Goal: Task Accomplishment & Management: Use online tool/utility

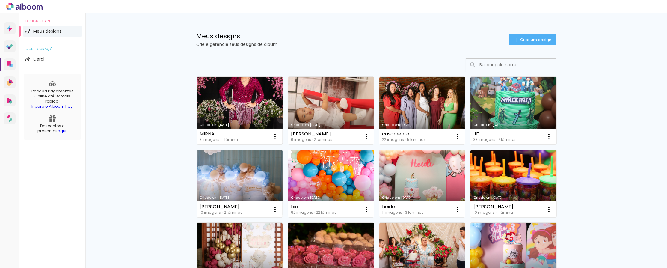
click at [222, 102] on link "Criado em [DATE]" at bounding box center [240, 111] width 86 height 68
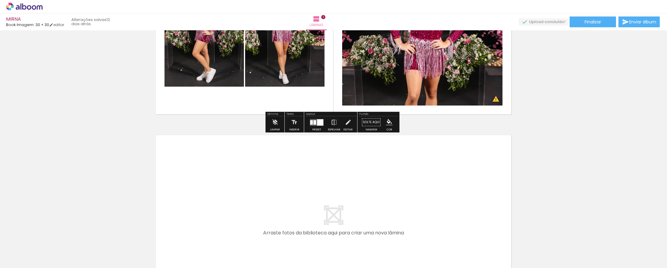
scroll to position [215, 0]
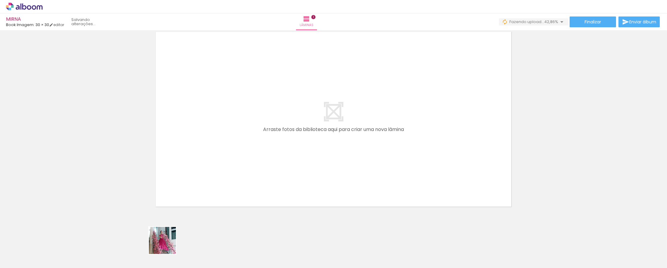
drag, startPoint x: 162, startPoint y: 250, endPoint x: 215, endPoint y: 172, distance: 93.5
click at [215, 172] on quentale-workspace at bounding box center [333, 134] width 667 height 268
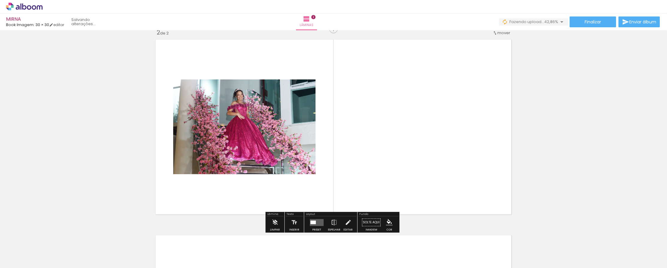
scroll to position [203, 0]
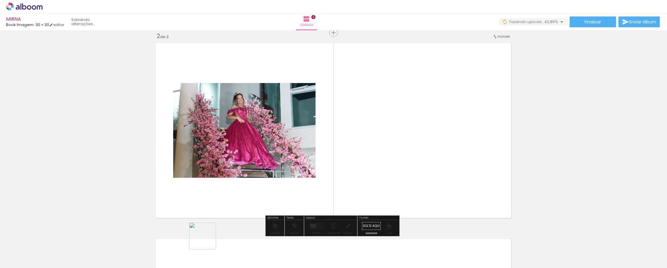
drag, startPoint x: 203, startPoint y: 245, endPoint x: 284, endPoint y: 154, distance: 122.5
click at [222, 154] on quentale-workspace at bounding box center [333, 134] width 667 height 268
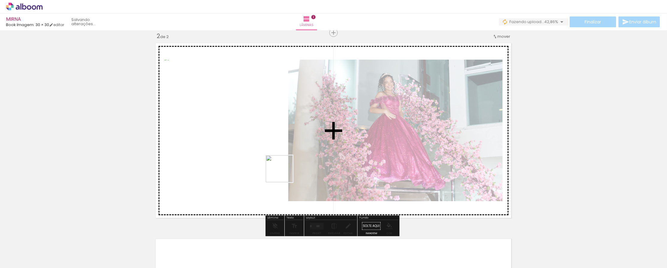
drag, startPoint x: 264, startPoint y: 213, endPoint x: 286, endPoint y: 165, distance: 53.0
click at [222, 165] on quentale-workspace at bounding box center [333, 134] width 667 height 268
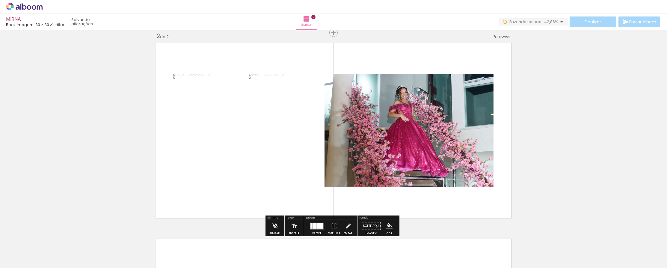
drag, startPoint x: 267, startPoint y: 246, endPoint x: 298, endPoint y: 163, distance: 88.5
click at [222, 163] on quentale-workspace at bounding box center [333, 134] width 667 height 268
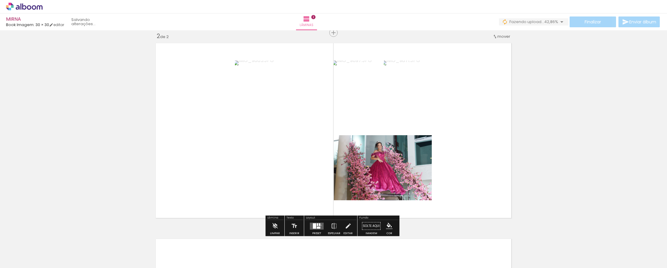
click at [222, 225] on quentale-layouter at bounding box center [317, 225] width 14 height 7
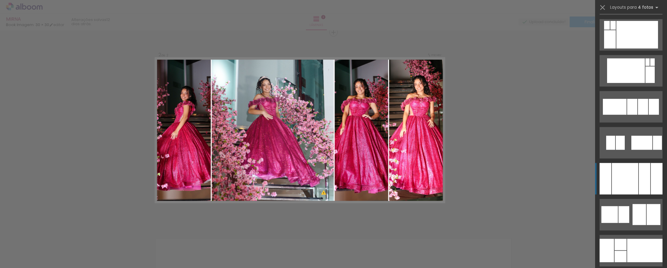
scroll to position [2307, 0]
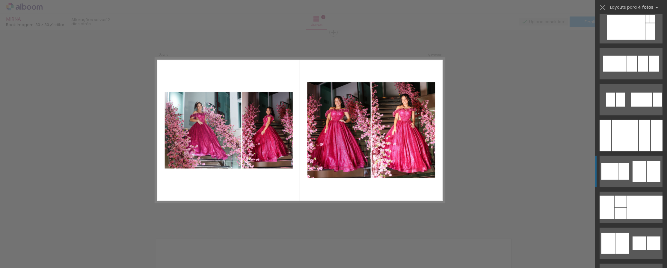
click at [222, 174] on div at bounding box center [638, 171] width 13 height 21
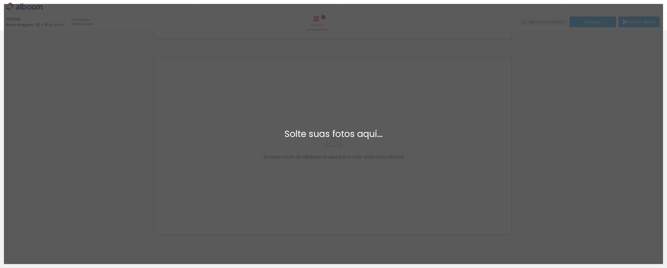
scroll to position [0, 0]
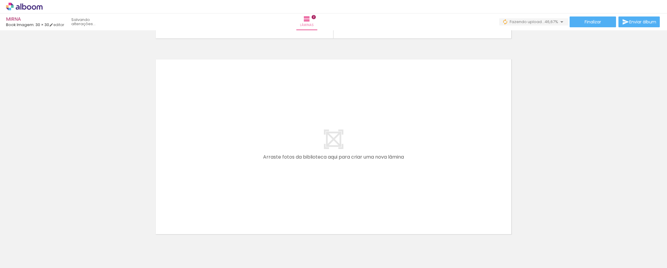
click at [222, 185] on quentale-workspace at bounding box center [333, 134] width 667 height 268
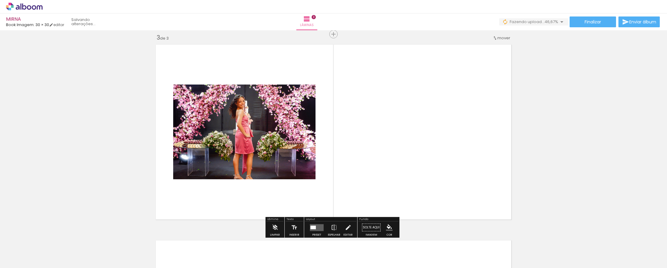
scroll to position [399, 0]
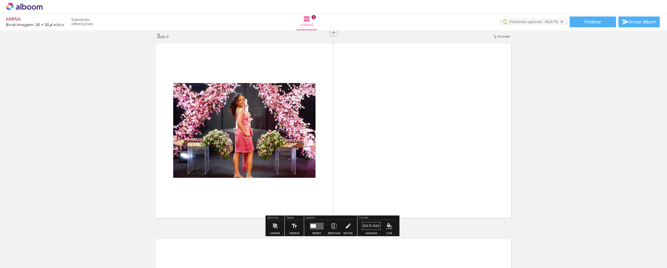
drag, startPoint x: 331, startPoint y: 246, endPoint x: 351, endPoint y: 175, distance: 73.2
click at [222, 175] on quentale-workspace at bounding box center [333, 134] width 667 height 268
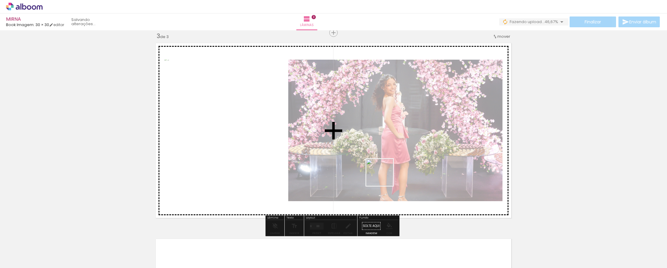
drag, startPoint x: 378, startPoint y: 203, endPoint x: 384, endPoint y: 176, distance: 28.1
click at [222, 176] on quentale-workspace at bounding box center [333, 134] width 667 height 268
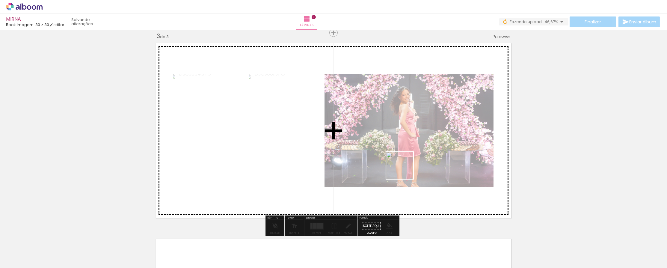
drag, startPoint x: 395, startPoint y: 245, endPoint x: 413, endPoint y: 198, distance: 50.6
click at [222, 169] on quentale-workspace at bounding box center [333, 134] width 667 height 268
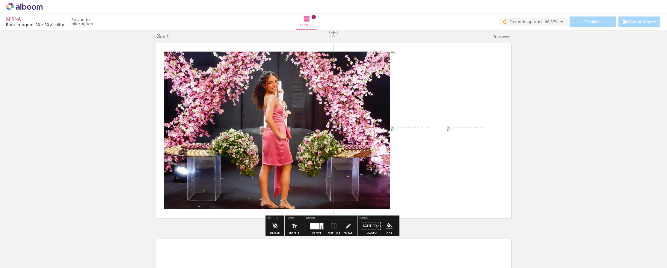
drag, startPoint x: 430, startPoint y: 241, endPoint x: 438, endPoint y: 188, distance: 53.9
click at [222, 158] on quentale-workspace at bounding box center [333, 134] width 667 height 268
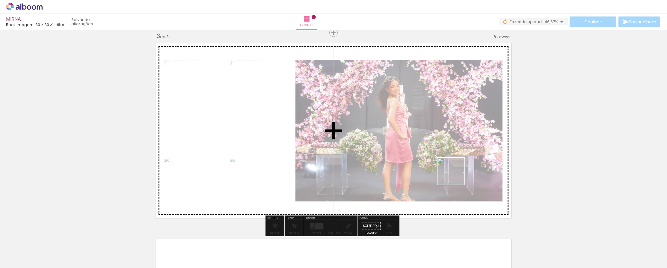
drag, startPoint x: 462, startPoint y: 229, endPoint x: 455, endPoint y: 173, distance: 56.1
click at [222, 173] on quentale-workspace at bounding box center [333, 134] width 667 height 268
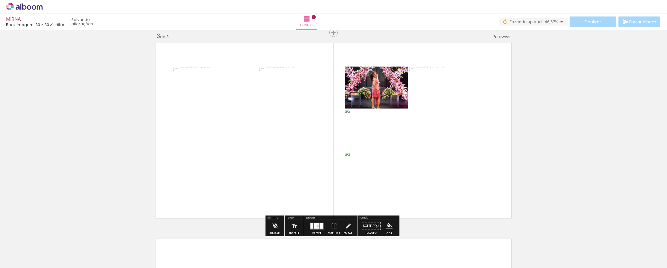
drag, startPoint x: 496, startPoint y: 241, endPoint x: 475, endPoint y: 179, distance: 65.6
click at [222, 179] on quentale-workspace at bounding box center [333, 134] width 667 height 268
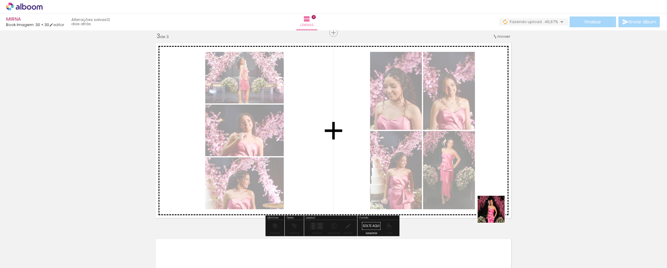
drag, startPoint x: 523, startPoint y: 242, endPoint x: 431, endPoint y: 160, distance: 123.1
click at [222, 160] on quentale-workspace at bounding box center [333, 134] width 667 height 268
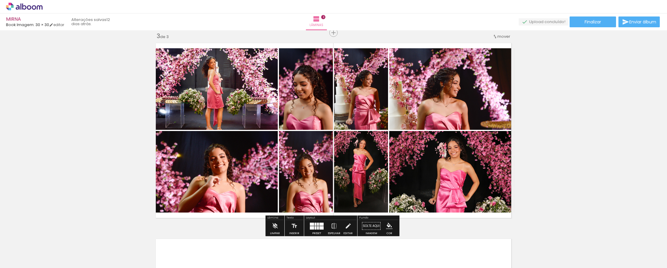
click at [222, 226] on quentale-layouter at bounding box center [317, 225] width 14 height 7
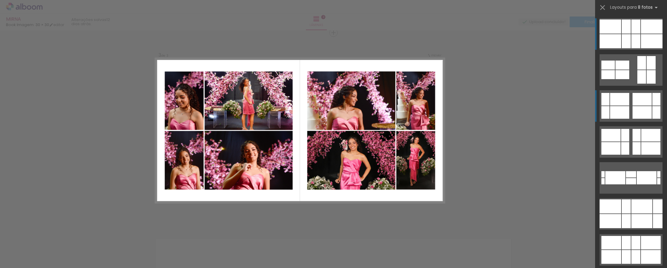
scroll to position [399, 0]
click at [222, 100] on div at bounding box center [619, 99] width 19 height 13
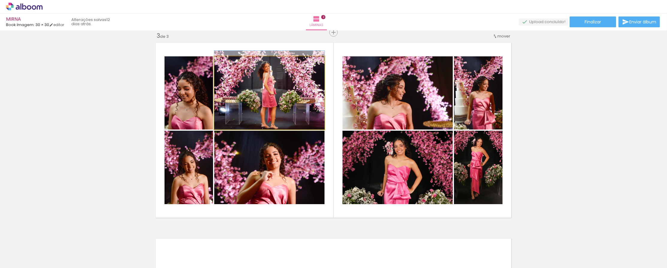
drag, startPoint x: 293, startPoint y: 106, endPoint x: 292, endPoint y: 96, distance: 9.9
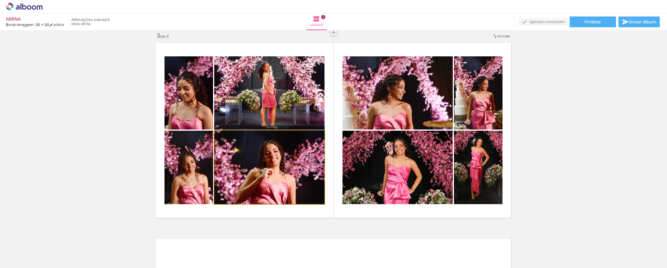
drag, startPoint x: 299, startPoint y: 149, endPoint x: 299, endPoint y: 135, distance: 13.2
click at [0, 0] on slot at bounding box center [0, 0] width 0 height 0
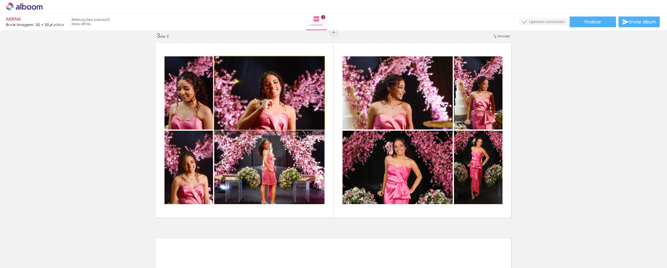
drag, startPoint x: 283, startPoint y: 106, endPoint x: 282, endPoint y: 145, distance: 39.0
click at [0, 0] on slot at bounding box center [0, 0] width 0 height 0
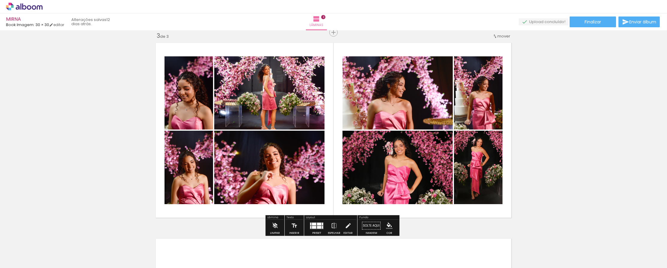
click at [222, 227] on iron-icon "color picker" at bounding box center [389, 225] width 7 height 7
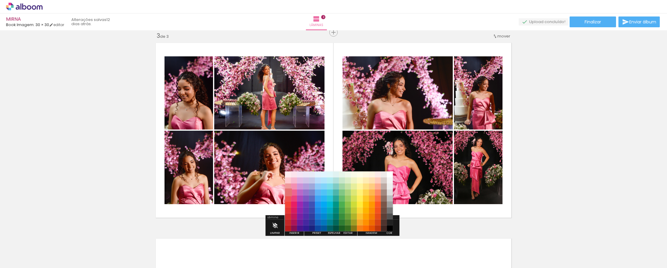
click at [222, 192] on paper-item "#e57373" at bounding box center [288, 192] width 6 height 6
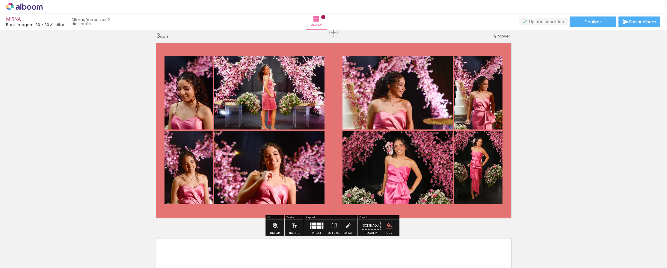
click at [222, 225] on iron-icon "color picker" at bounding box center [389, 225] width 7 height 7
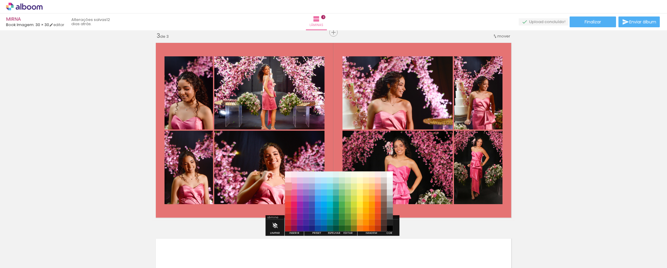
click at [222, 187] on paper-item "#ef9a9a" at bounding box center [288, 186] width 6 height 6
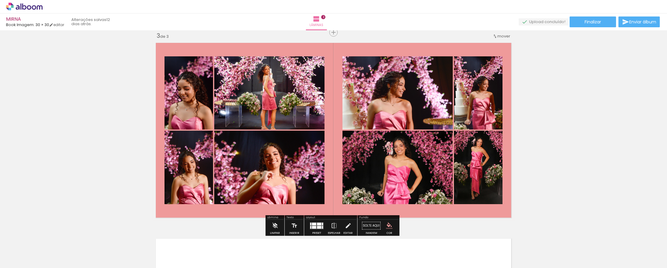
click at [222, 127] on div "Inserir lâmina 1 de 3 Inserir lâmina 2 de 3 Inserir lâmina 3 de 3 O Designbox p…" at bounding box center [333, 24] width 667 height 783
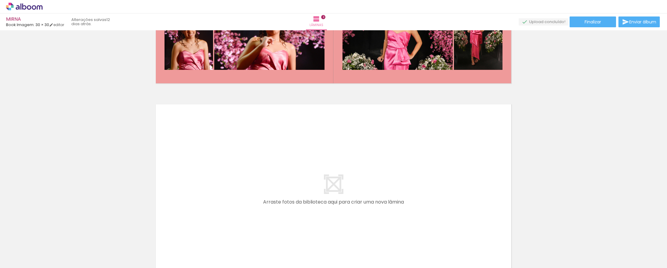
scroll to position [606, 0]
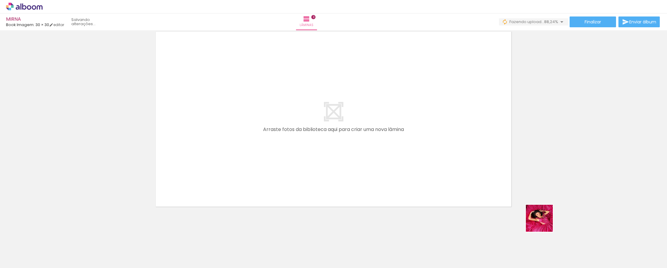
drag, startPoint x: 556, startPoint y: 236, endPoint x: 447, endPoint y: 150, distance: 139.1
click at [222, 150] on quentale-workspace at bounding box center [333, 134] width 667 height 268
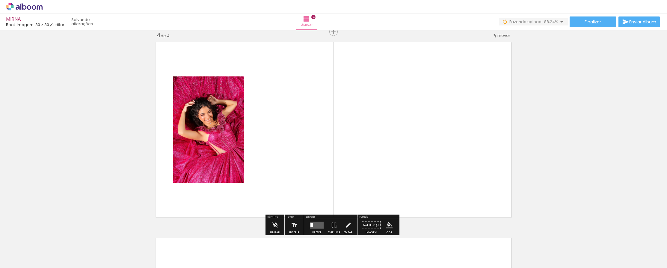
scroll to position [594, 0]
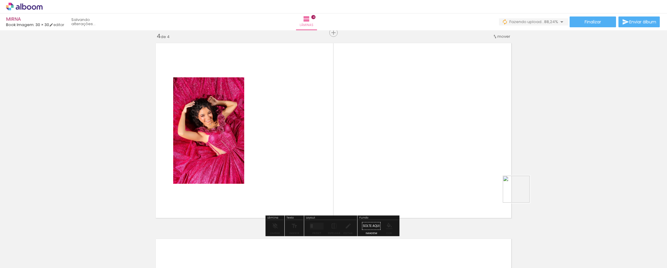
drag, startPoint x: 572, startPoint y: 224, endPoint x: 461, endPoint y: 161, distance: 127.3
click at [222, 161] on quentale-workspace at bounding box center [333, 134] width 667 height 268
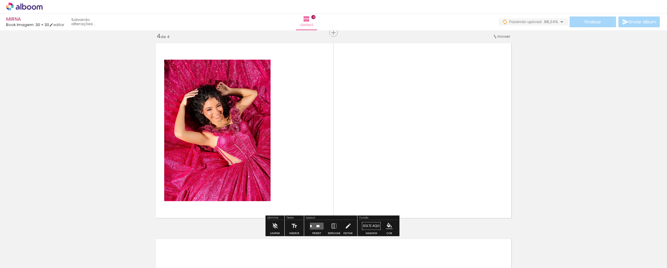
click at [222, 227] on quentale-layouter at bounding box center [317, 225] width 14 height 7
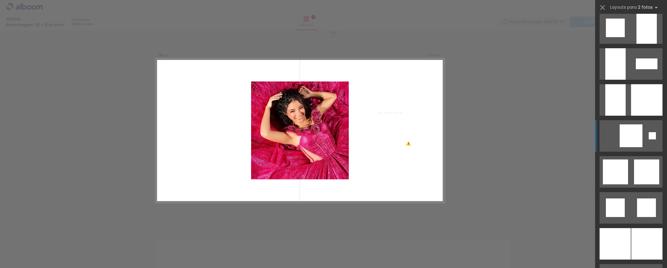
scroll to position [705, 0]
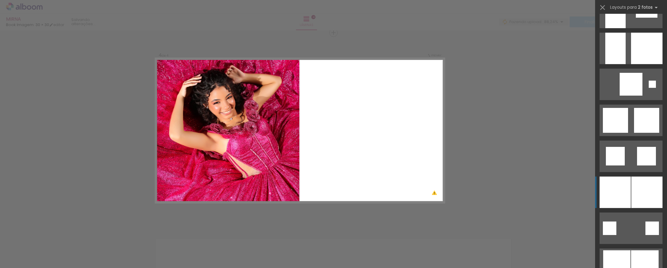
click at [222, 189] on div at bounding box center [646, 191] width 31 height 31
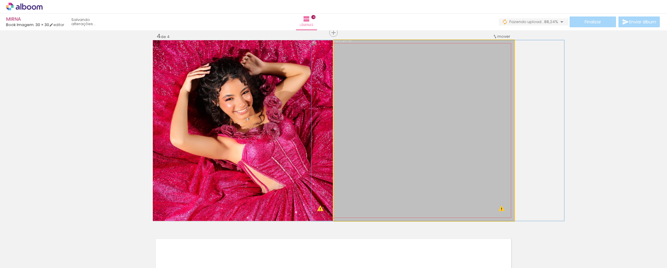
drag, startPoint x: 407, startPoint y: 132, endPoint x: 421, endPoint y: 133, distance: 13.9
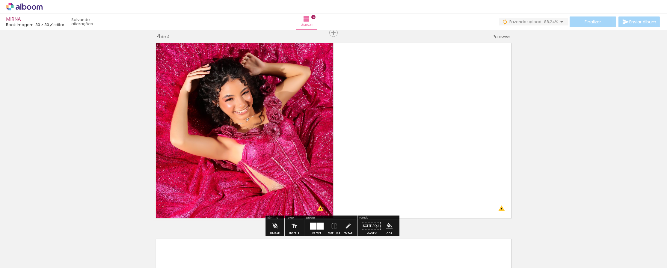
click at [222, 226] on div at bounding box center [320, 225] width 7 height 7
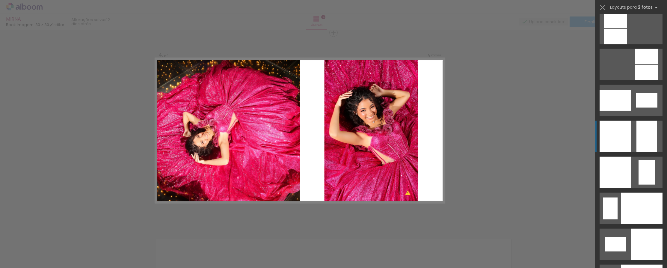
scroll to position [2349, 0]
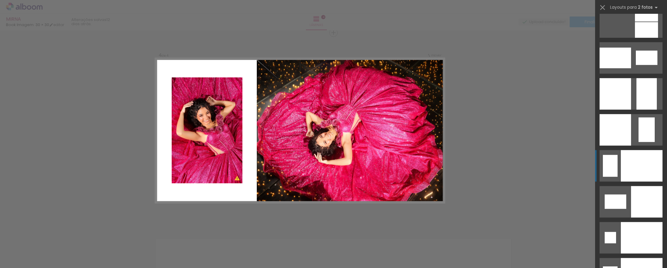
click at [222, 161] on div at bounding box center [642, 165] width 42 height 31
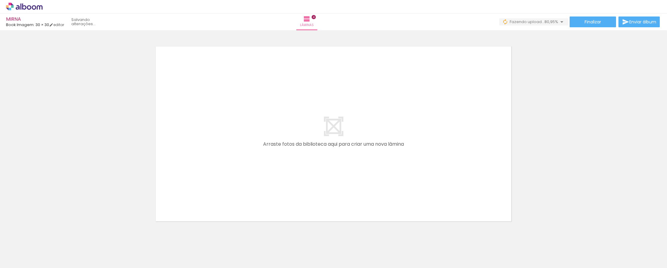
scroll to position [0, 83]
drag, startPoint x: 554, startPoint y: 246, endPoint x: 471, endPoint y: 168, distance: 113.6
click at [222, 168] on quentale-workspace at bounding box center [333, 134] width 667 height 268
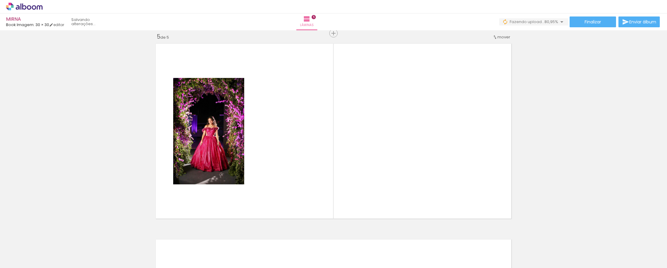
scroll to position [790, 0]
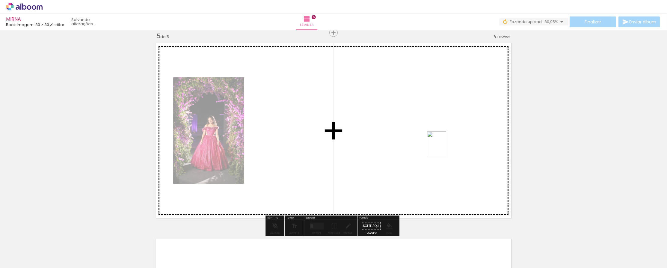
drag, startPoint x: 586, startPoint y: 248, endPoint x: 445, endPoint y: 149, distance: 172.1
click at [222, 149] on quentale-workspace at bounding box center [333, 134] width 667 height 268
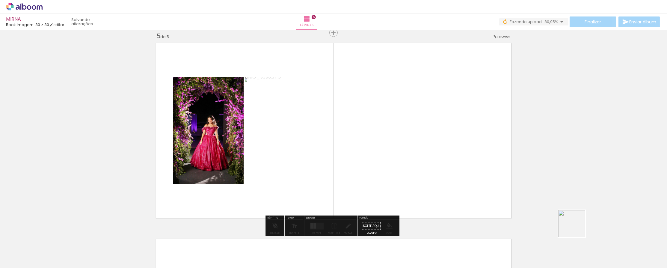
drag, startPoint x: 600, startPoint y: 241, endPoint x: 409, endPoint y: 147, distance: 212.8
click at [222, 147] on quentale-workspace at bounding box center [333, 134] width 667 height 268
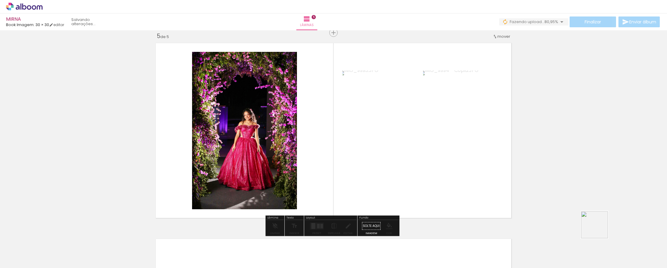
drag, startPoint x: 643, startPoint y: 244, endPoint x: 411, endPoint y: 130, distance: 258.1
click at [222, 130] on quentale-workspace at bounding box center [333, 134] width 667 height 268
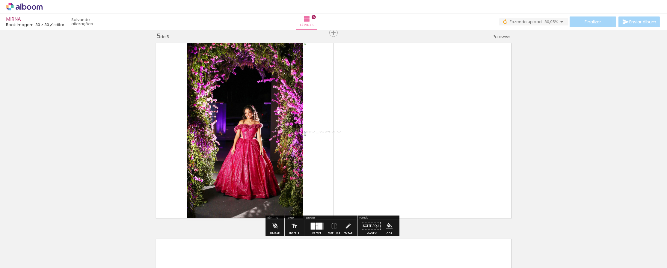
click at [222, 224] on div at bounding box center [313, 225] width 4 height 7
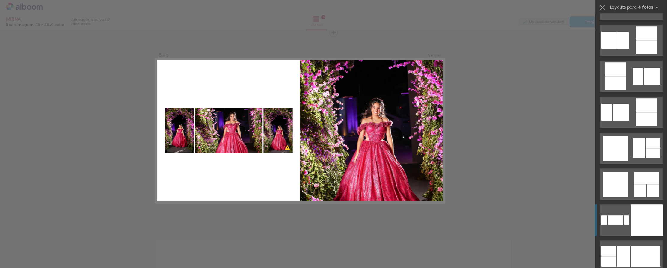
scroll to position [6501, 0]
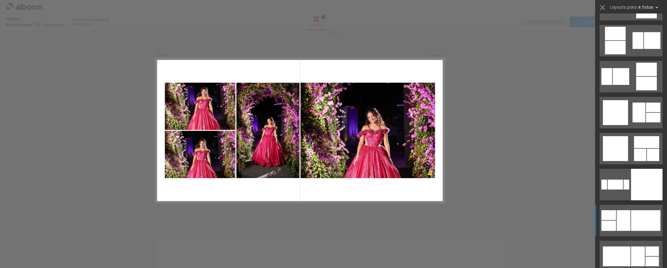
click at [222, 218] on div at bounding box center [645, 220] width 29 height 21
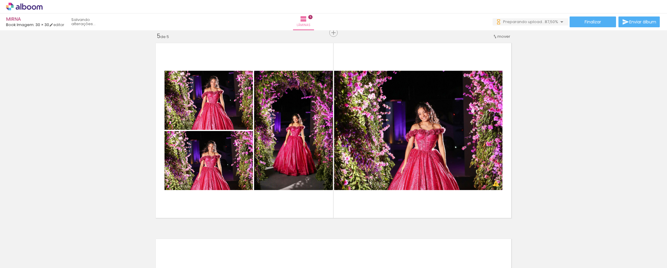
scroll to position [966, 0]
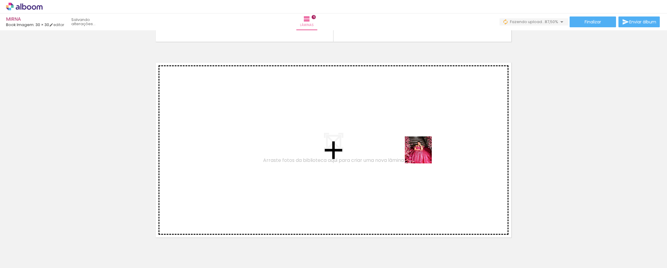
drag, startPoint x: 582, startPoint y: 245, endPoint x: 423, endPoint y: 154, distance: 182.8
click at [222, 154] on quentale-workspace at bounding box center [333, 134] width 667 height 268
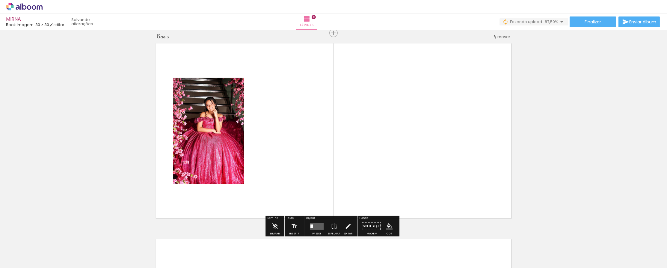
scroll to position [986, 0]
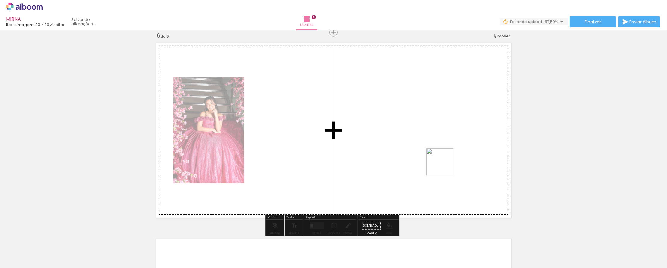
drag, startPoint x: 612, startPoint y: 242, endPoint x: 437, endPoint y: 164, distance: 191.4
click at [222, 164] on quentale-workspace at bounding box center [333, 134] width 667 height 268
drag, startPoint x: 597, startPoint y: 224, endPoint x: 419, endPoint y: 163, distance: 188.3
click at [222, 163] on quentale-workspace at bounding box center [333, 134] width 667 height 268
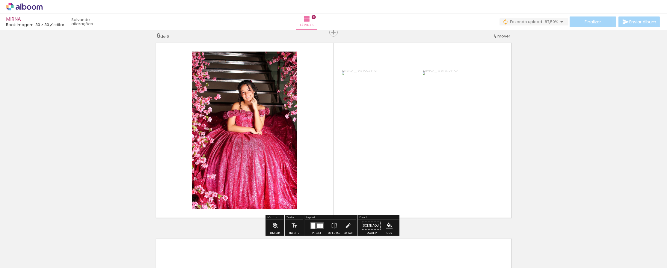
click at [222, 223] on quentale-layouter at bounding box center [317, 225] width 14 height 7
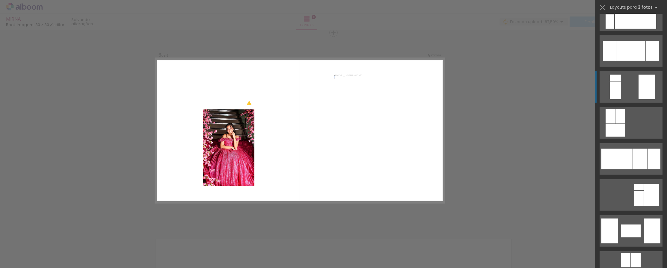
scroll to position [1824, 0]
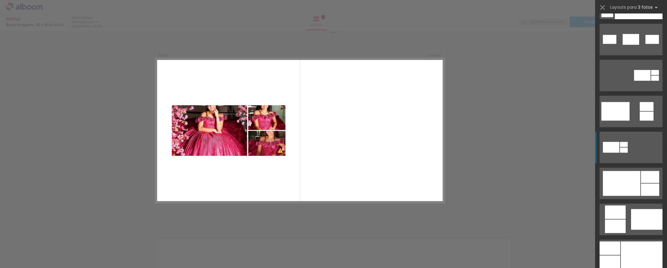
scroll to position [5073, 0]
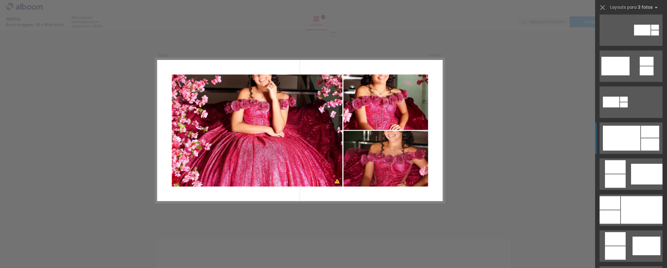
click at [636, 143] on div at bounding box center [621, 138] width 37 height 25
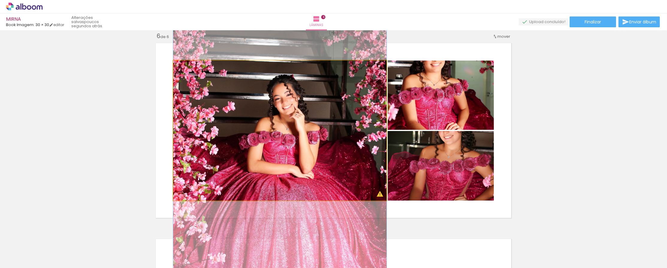
drag, startPoint x: 304, startPoint y: 114, endPoint x: 305, endPoint y: 154, distance: 39.9
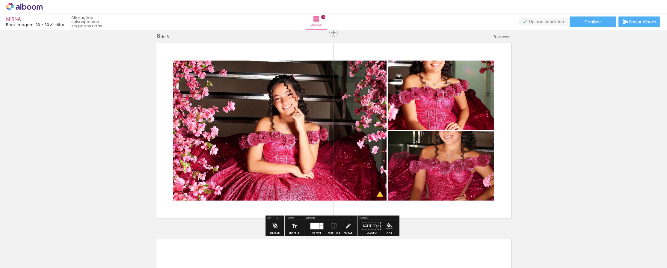
click at [315, 224] on div at bounding box center [314, 226] width 8 height 6
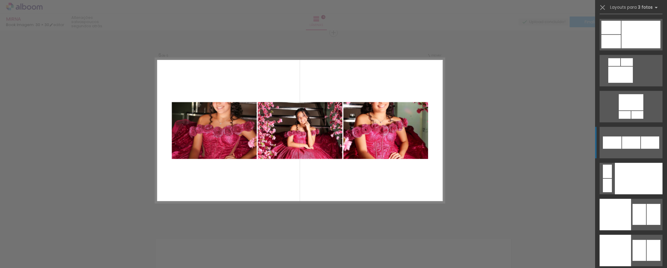
scroll to position [6425, 0]
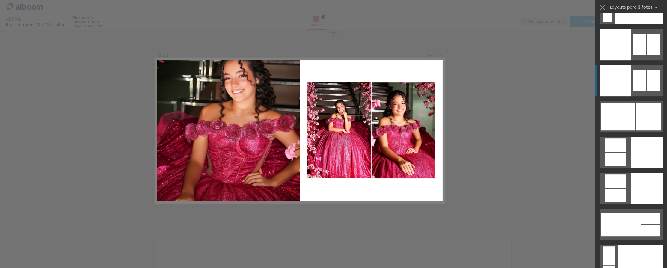
click at [647, 76] on div at bounding box center [654, 80] width 14 height 21
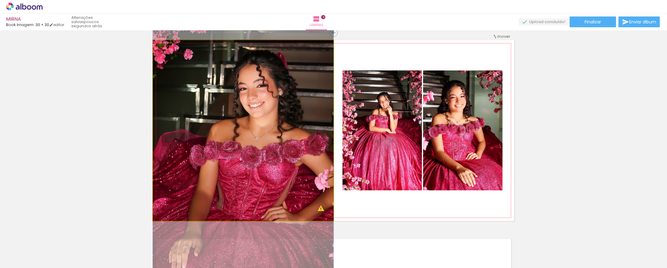
drag, startPoint x: 276, startPoint y: 108, endPoint x: 272, endPoint y: 132, distance: 23.7
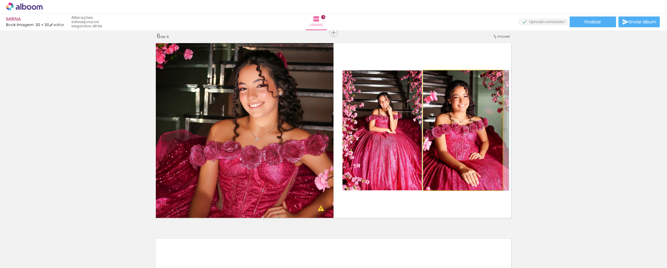
drag, startPoint x: 452, startPoint y: 125, endPoint x: 461, endPoint y: 126, distance: 9.1
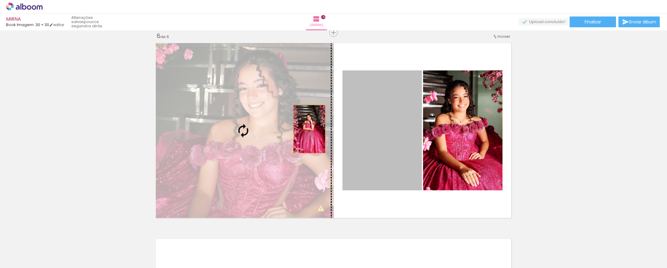
drag, startPoint x: 392, startPoint y: 132, endPoint x: 305, endPoint y: 129, distance: 87.5
click at [0, 0] on slot at bounding box center [0, 0] width 0 height 0
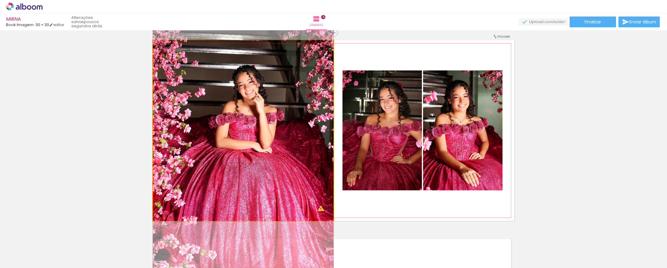
drag, startPoint x: 297, startPoint y: 97, endPoint x: 295, endPoint y: 113, distance: 15.7
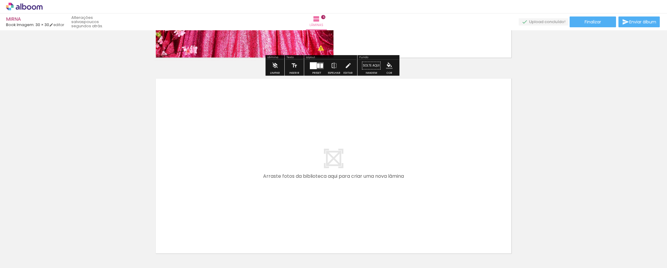
scroll to position [1095, 0]
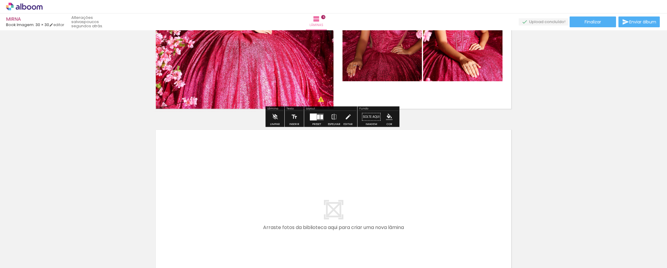
click at [383, 117] on paper-menu-button "#ffebee #ffcdd2 #ef9a9a #e57373 #ef5350 #f44336 #e53935 #d32f2f #c62828 #b71c1c…" at bounding box center [388, 116] width 11 height 11
click at [388, 115] on iron-icon "color picker" at bounding box center [389, 117] width 7 height 7
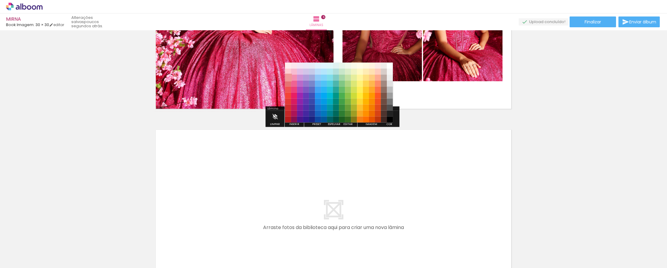
click at [290, 79] on paper-item "#ef9a9a" at bounding box center [288, 77] width 6 height 6
drag, startPoint x: 290, startPoint y: 79, endPoint x: 294, endPoint y: 63, distance: 16.9
click at [0, 0] on slot "#ffebee #ffcdd2 #ef9a9a #e57373 #ef5350 #f44336 #e53935 #d32f2f #c62828 #b71c1c…" at bounding box center [0, 0] width 0 height 0
click at [288, 71] on paper-item "#ffcdd2" at bounding box center [288, 71] width 6 height 6
